Goal: Navigation & Orientation: Find specific page/section

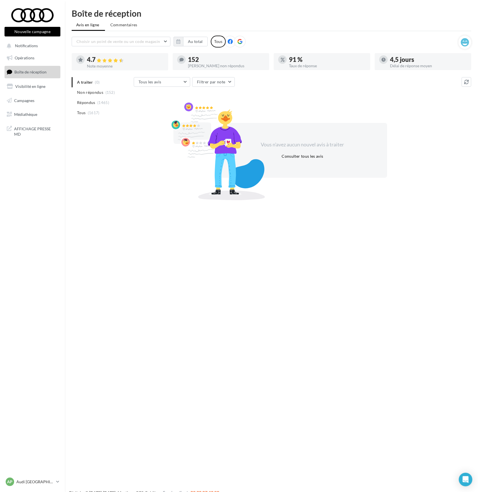
click at [187, 300] on div "Nouvelle campagne Nouvelle campagne Notifications Opérations Boîte de réception…" at bounding box center [239, 255] width 478 height 492
click at [238, 300] on div "Nouvelle campagne Nouvelle campagne Notifications Opérations Boîte de réception…" at bounding box center [239, 255] width 478 height 492
